Goal: Use online tool/utility: Utilize a website feature to perform a specific function

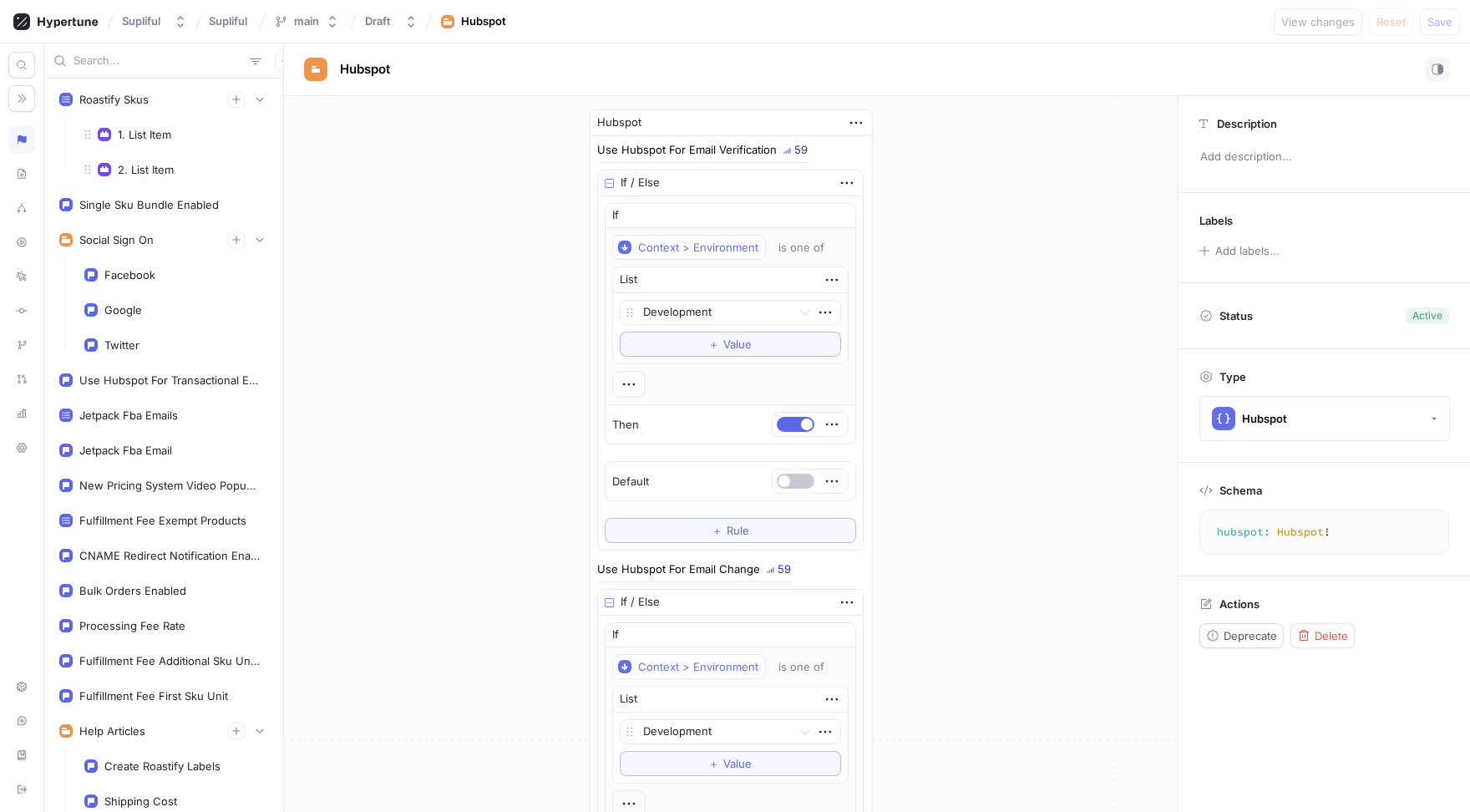
scroll to position [2109, 0]
